Goal: Task Accomplishment & Management: Manage account settings

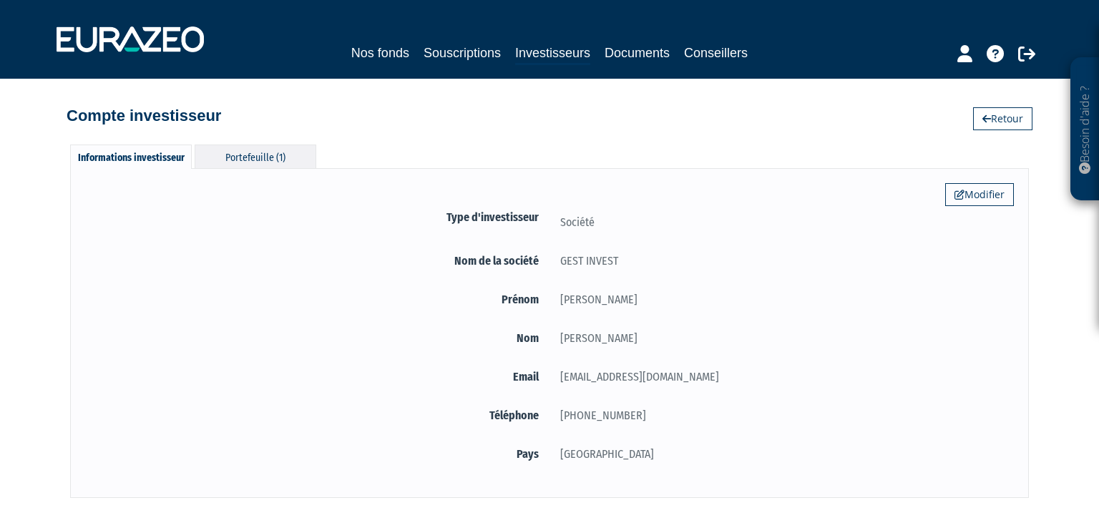
click at [275, 154] on div "Portefeuille (1)" at bounding box center [256, 156] width 122 height 24
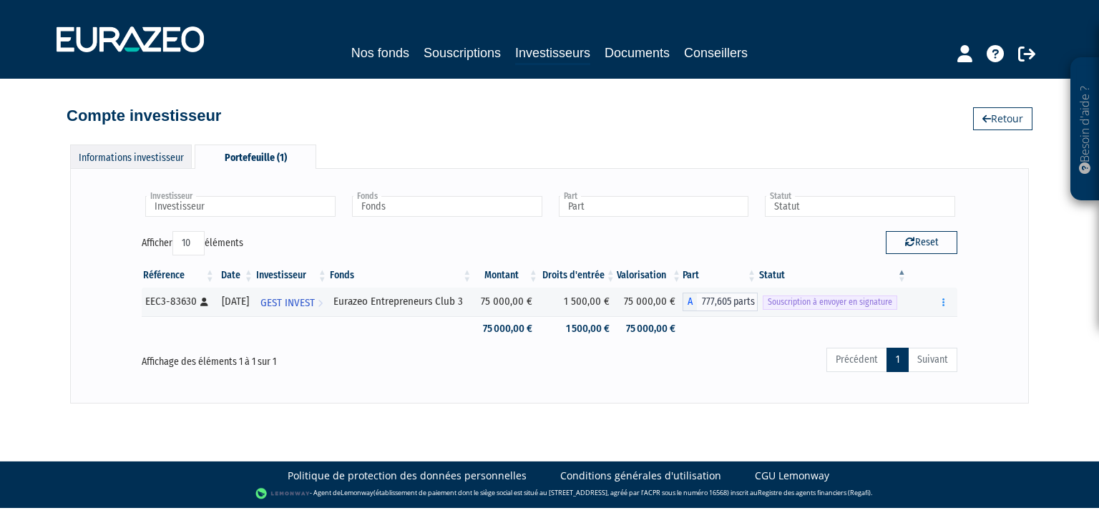
click at [167, 156] on div "Informations investisseur" at bounding box center [131, 156] width 122 height 24
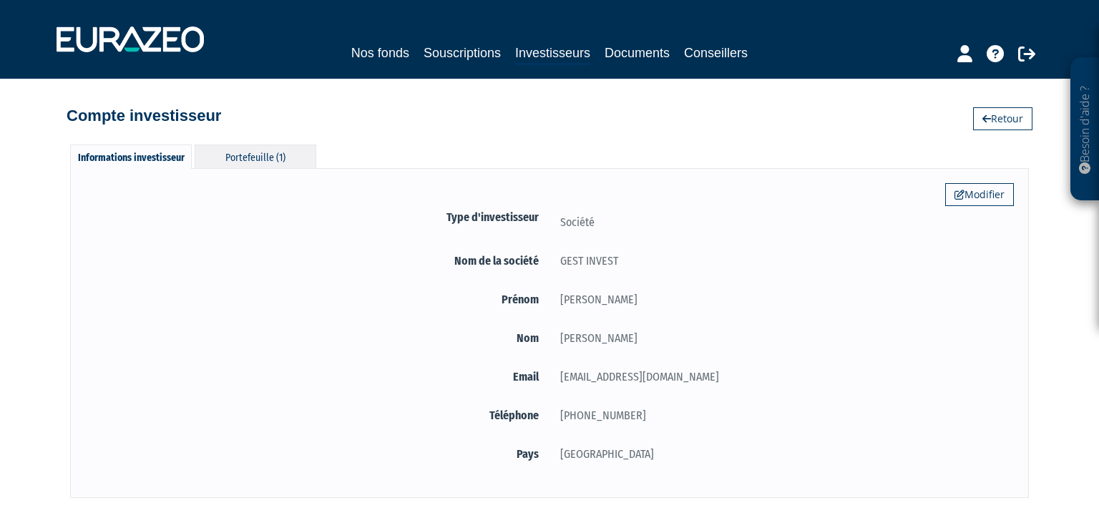
click at [255, 155] on div "Portefeuille (1)" at bounding box center [256, 156] width 122 height 24
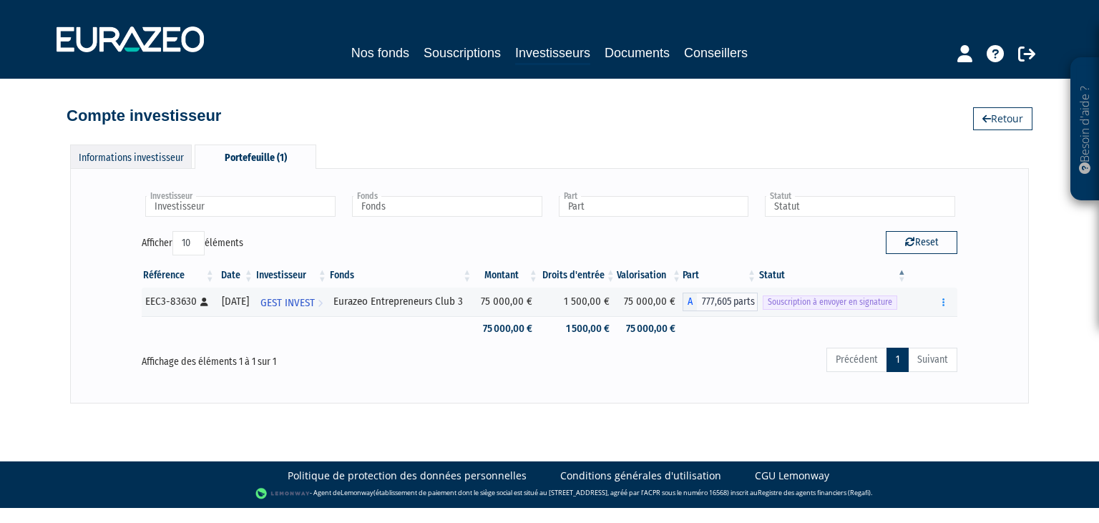
click at [133, 157] on div "Informations investisseur" at bounding box center [131, 156] width 122 height 24
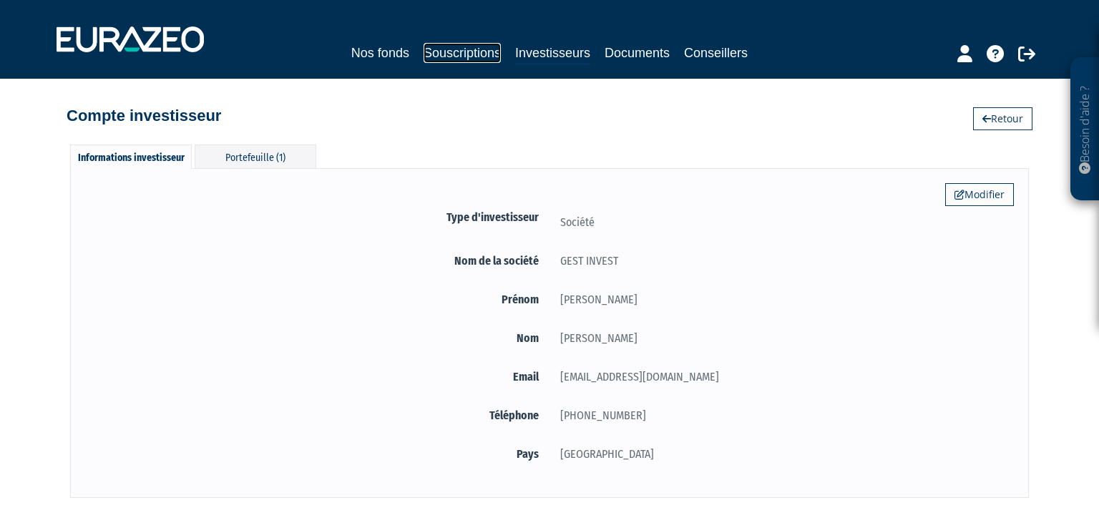
click at [461, 52] on link "Souscriptions" at bounding box center [461, 53] width 77 height 20
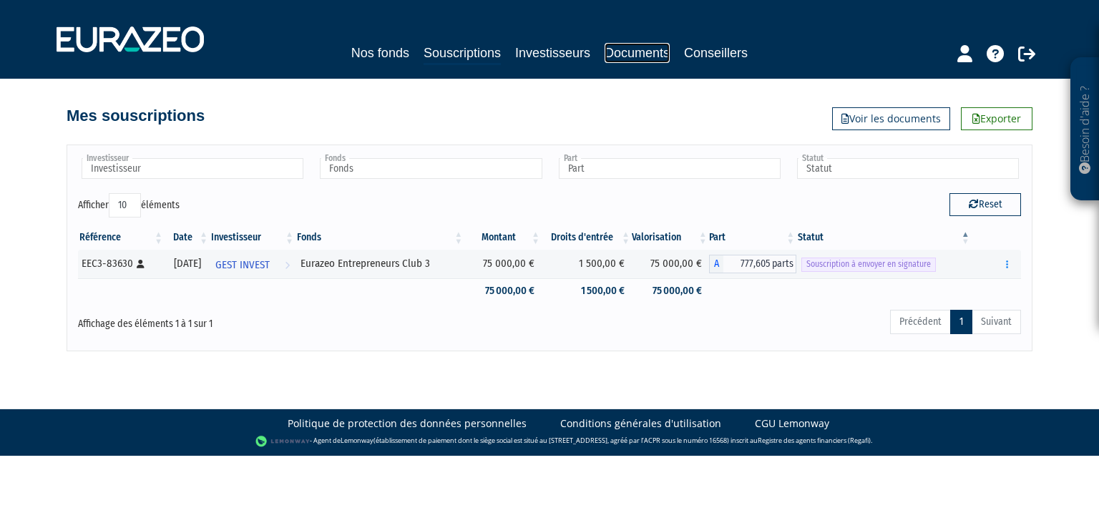
click at [639, 57] on link "Documents" at bounding box center [636, 53] width 65 height 20
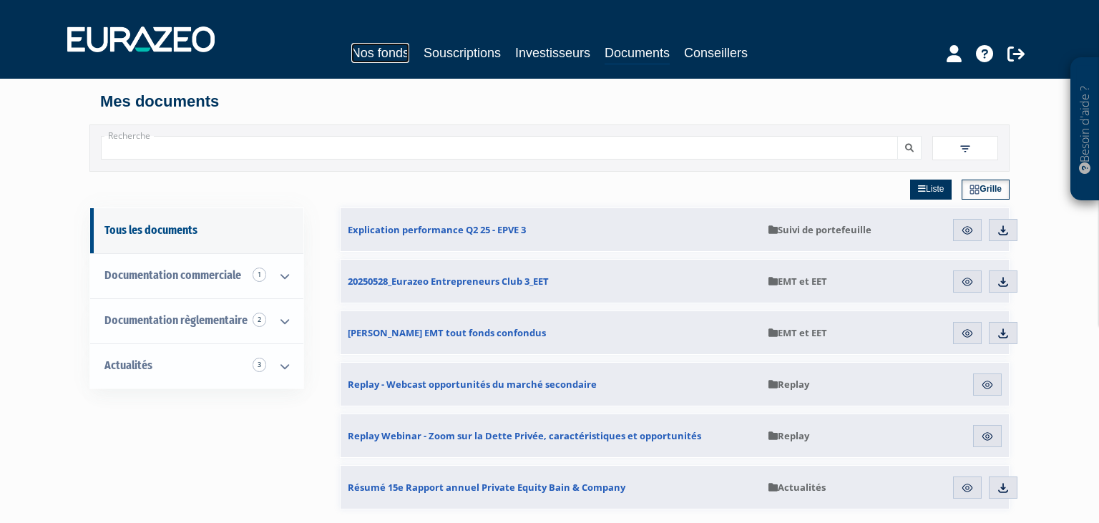
click at [386, 45] on link "Nos fonds" at bounding box center [380, 53] width 58 height 20
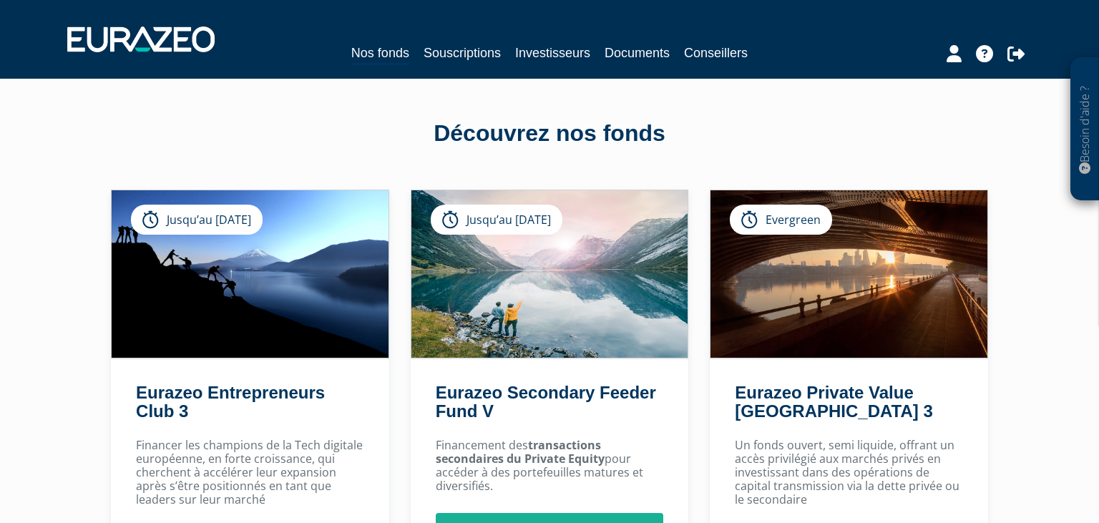
click at [478, 51] on link "Souscriptions" at bounding box center [461, 53] width 77 height 20
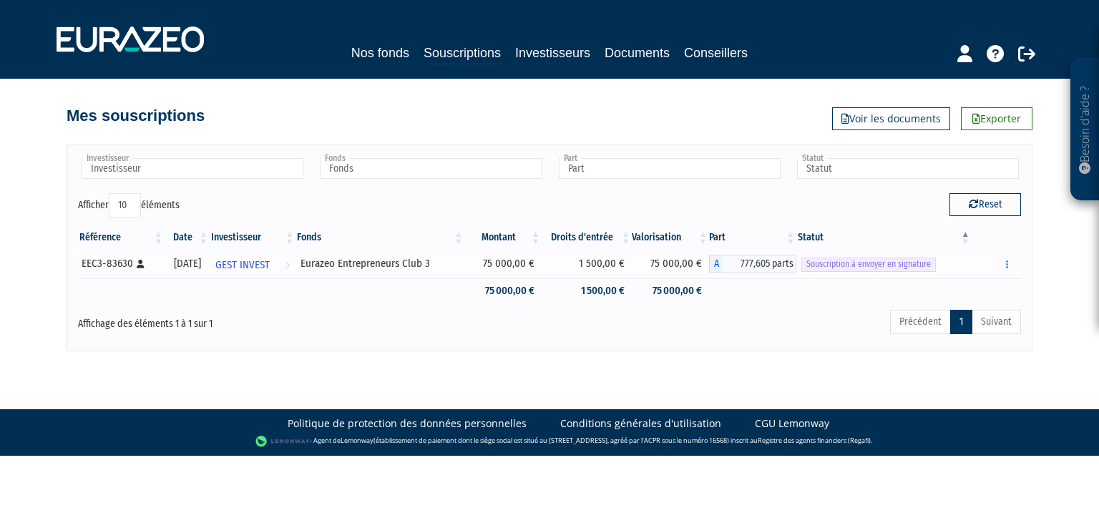
click at [878, 267] on span "Souscription à envoyer en signature" at bounding box center [868, 264] width 134 height 14
click at [1011, 264] on button "button" at bounding box center [1007, 264] width 17 height 18
click at [976, 293] on link "Envoyer à signer" at bounding box center [971, 290] width 82 height 24
